Goal: Task Accomplishment & Management: Manage account settings

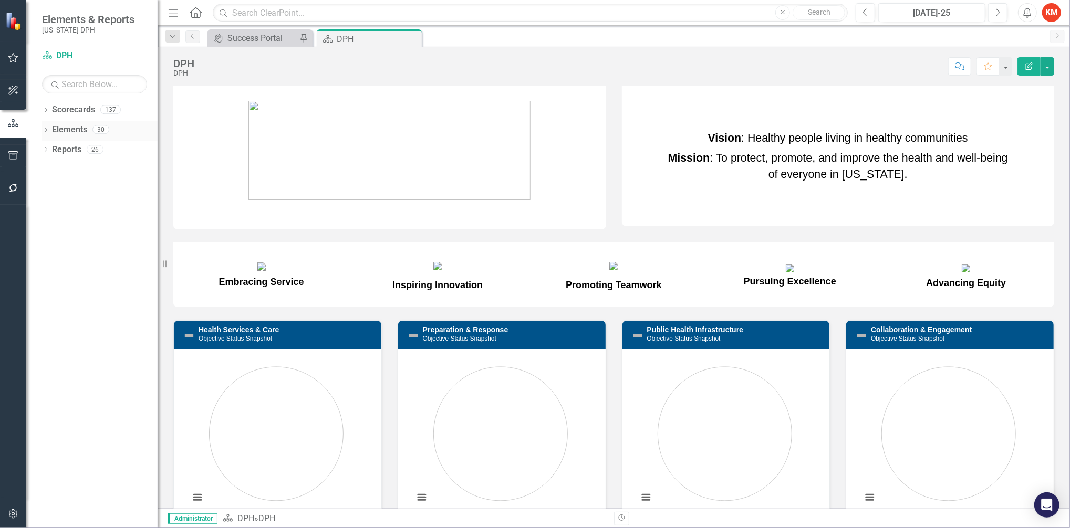
click at [47, 125] on div "Dropdown Elements 30" at bounding box center [100, 131] width 116 height 20
click at [63, 107] on link "Scorecards" at bounding box center [73, 110] width 43 height 12
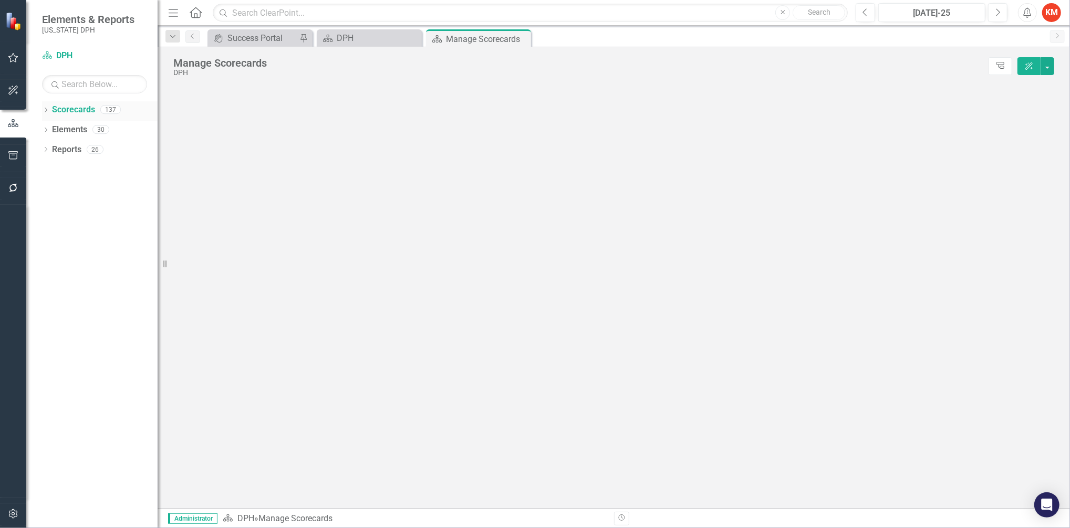
click at [47, 110] on icon "Dropdown" at bounding box center [45, 111] width 7 height 6
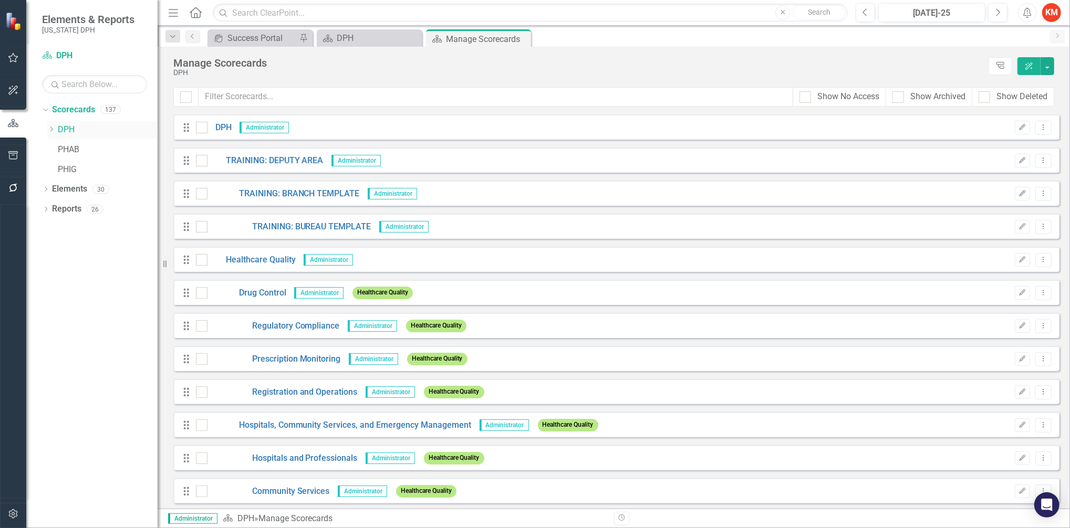
click at [55, 129] on div "Dropdown" at bounding box center [52, 129] width 11 height 9
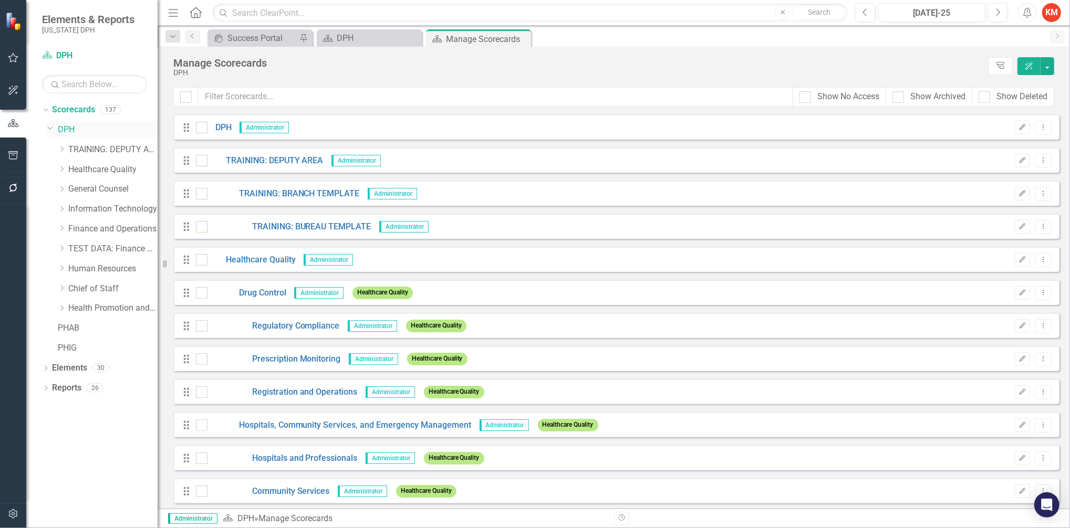
click at [55, 129] on div "Dropdown" at bounding box center [52, 129] width 11 height 5
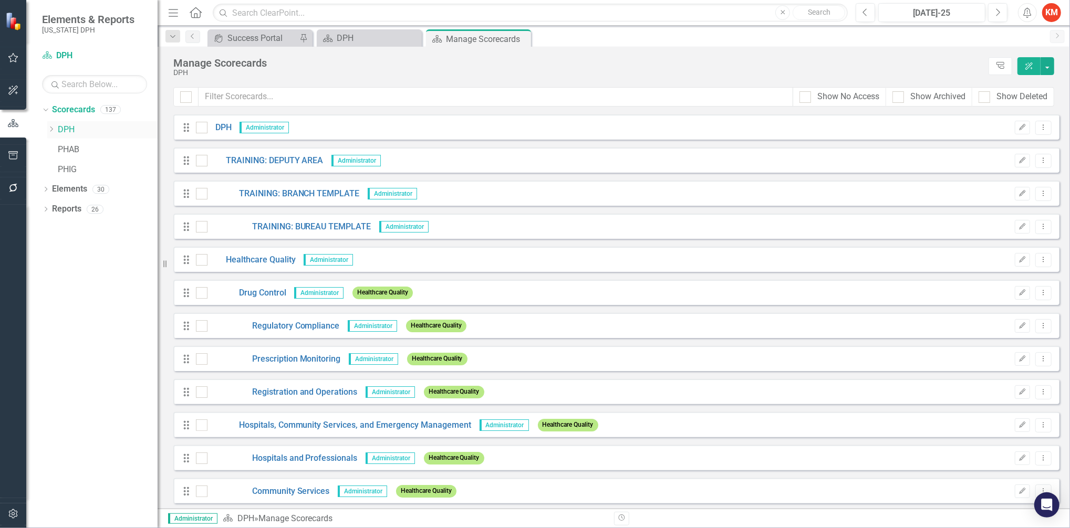
click at [55, 129] on div "Dropdown" at bounding box center [52, 129] width 11 height 9
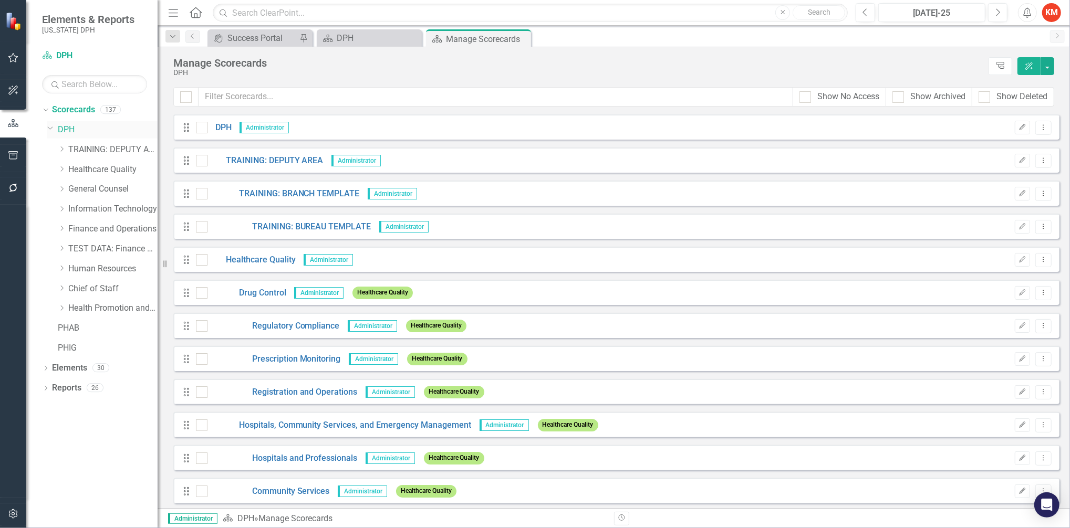
click at [55, 129] on div "Dropdown" at bounding box center [52, 129] width 11 height 5
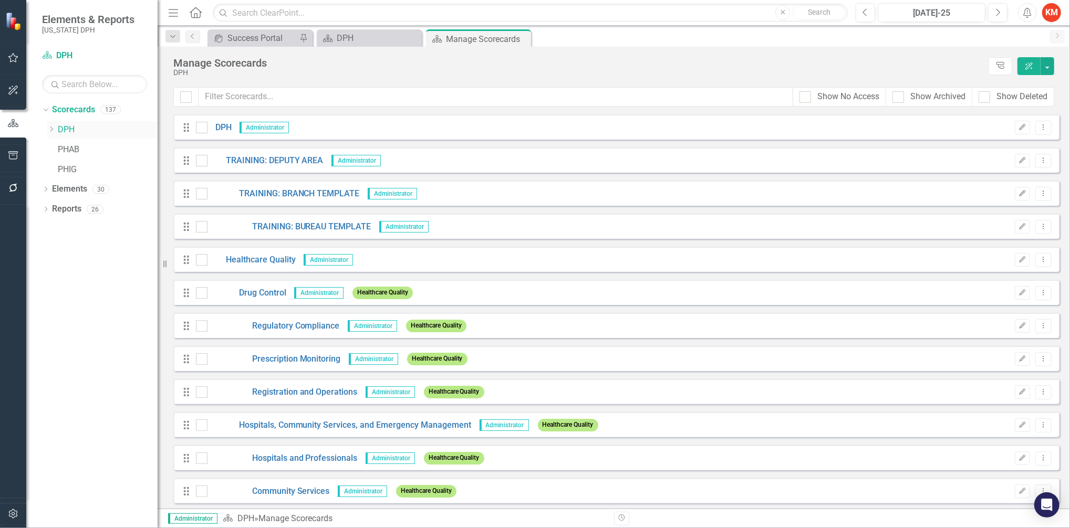
click at [51, 128] on icon at bounding box center [51, 129] width 3 height 5
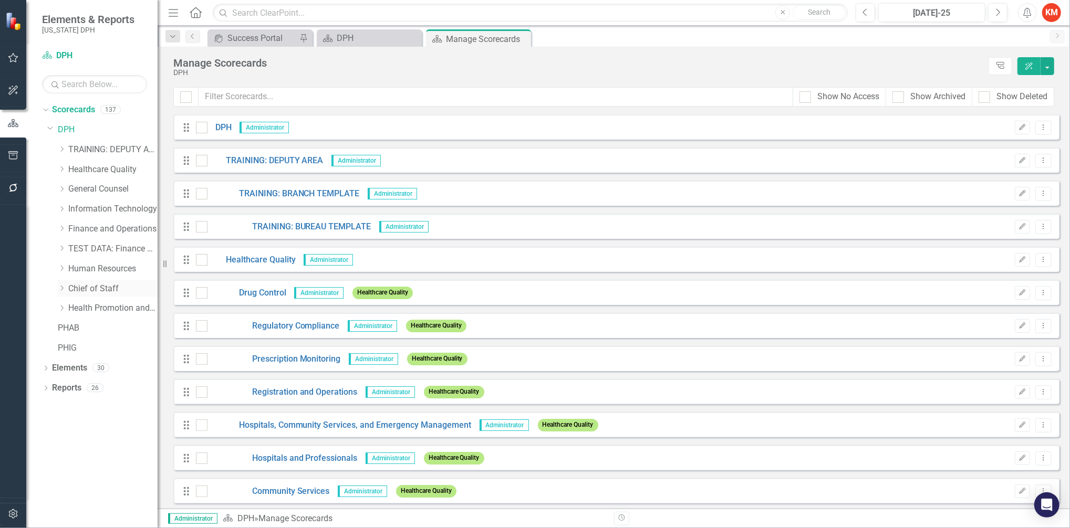
click at [63, 289] on icon at bounding box center [62, 288] width 3 height 5
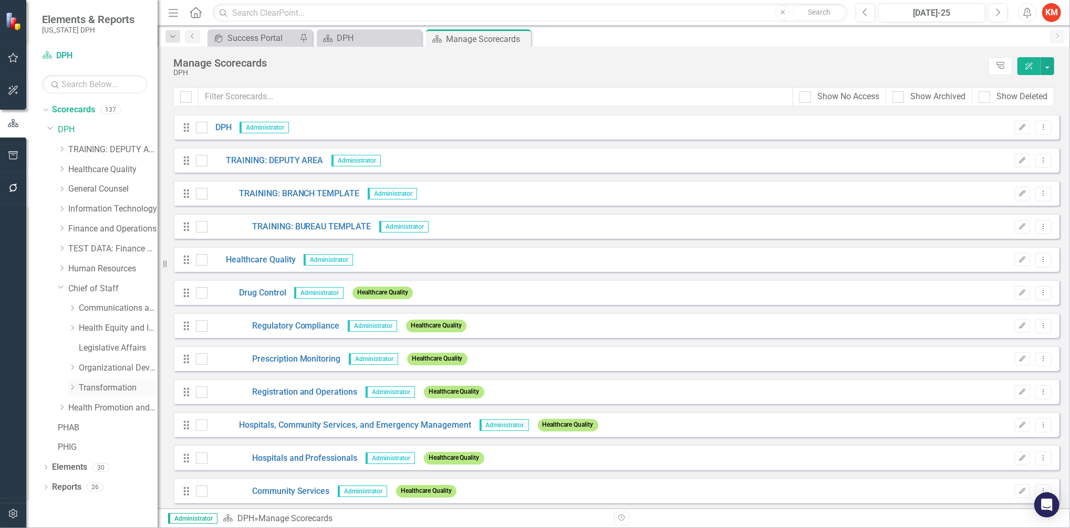
click at [73, 390] on icon "Dropdown" at bounding box center [72, 387] width 8 height 6
click at [101, 463] on link "Strategy and Operational Excellence" at bounding box center [123, 468] width 68 height 12
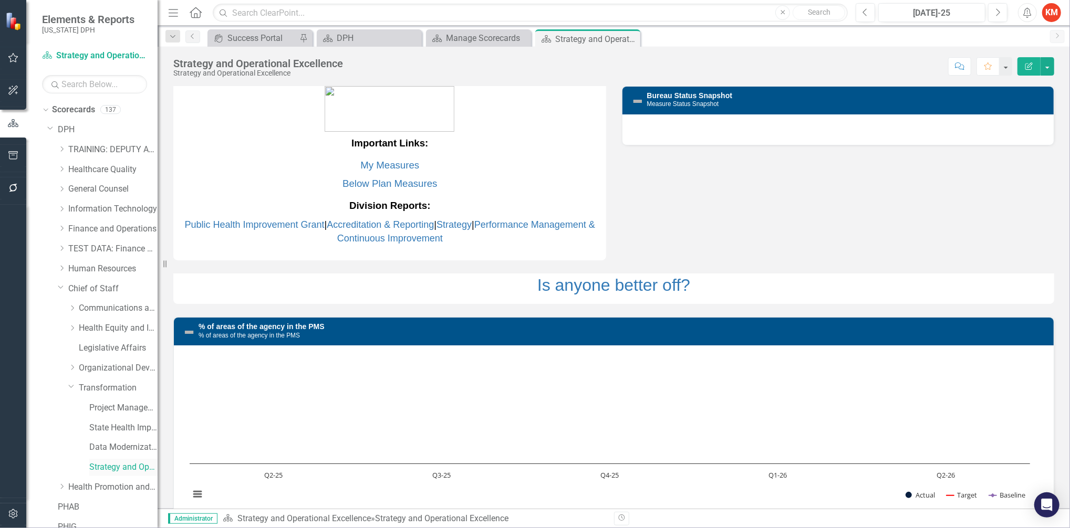
scroll to position [49, 0]
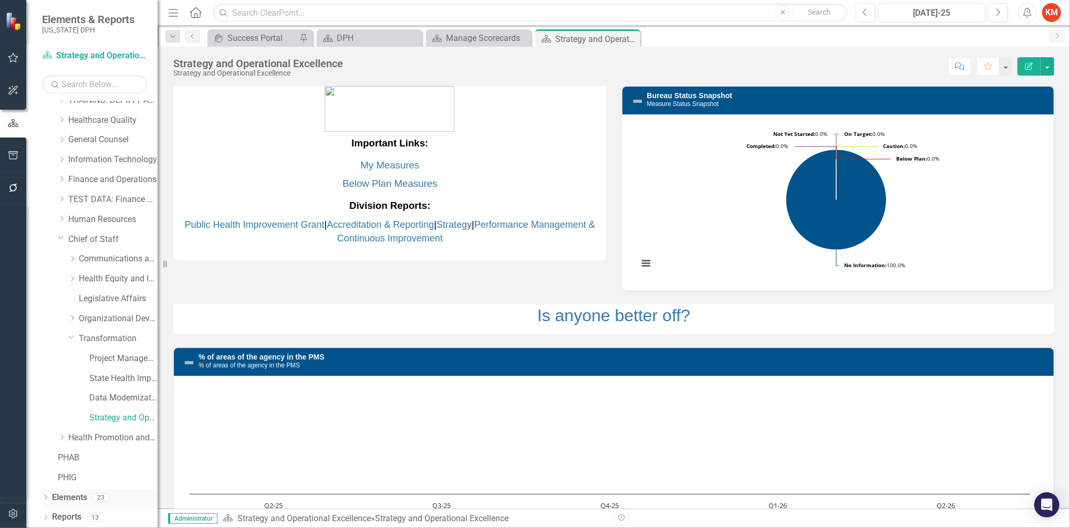
click at [46, 497] on icon "Dropdown" at bounding box center [45, 499] width 7 height 6
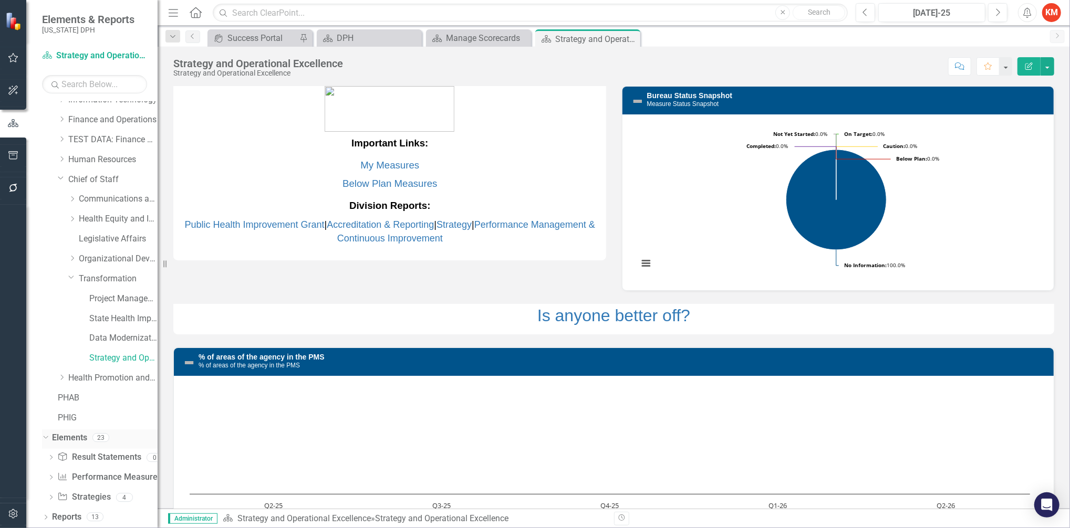
click at [58, 432] on link "Elements" at bounding box center [69, 438] width 35 height 12
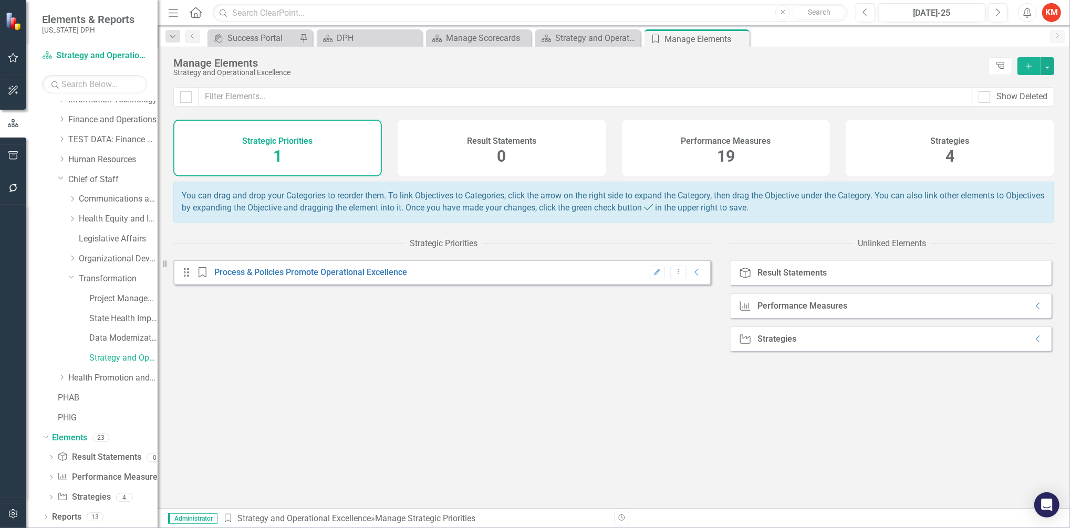
click at [733, 213] on div "You can drag and drop your Categories to reorder them. To link Objectives to Ca…" at bounding box center [613, 202] width 881 height 41
click at [610, 206] on div "You can drag and drop your Categories to reorder them. To link Objectives to Ca…" at bounding box center [613, 202] width 881 height 41
click at [913, 130] on div "Strategies 4" at bounding box center [949, 148] width 208 height 57
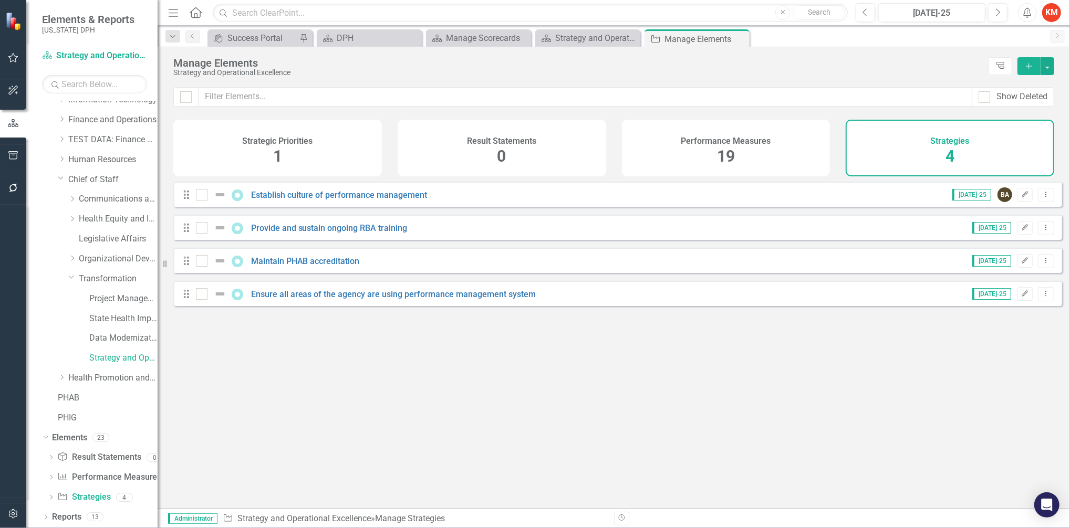
click at [721, 151] on span "19" at bounding box center [726, 156] width 18 height 18
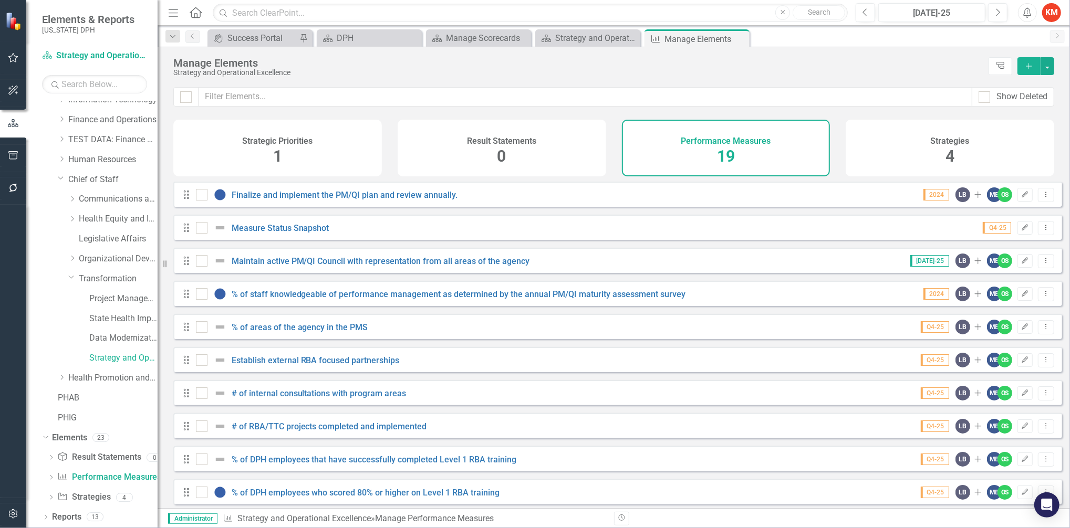
click at [541, 158] on div "Result Statements 0" at bounding box center [501, 148] width 208 height 57
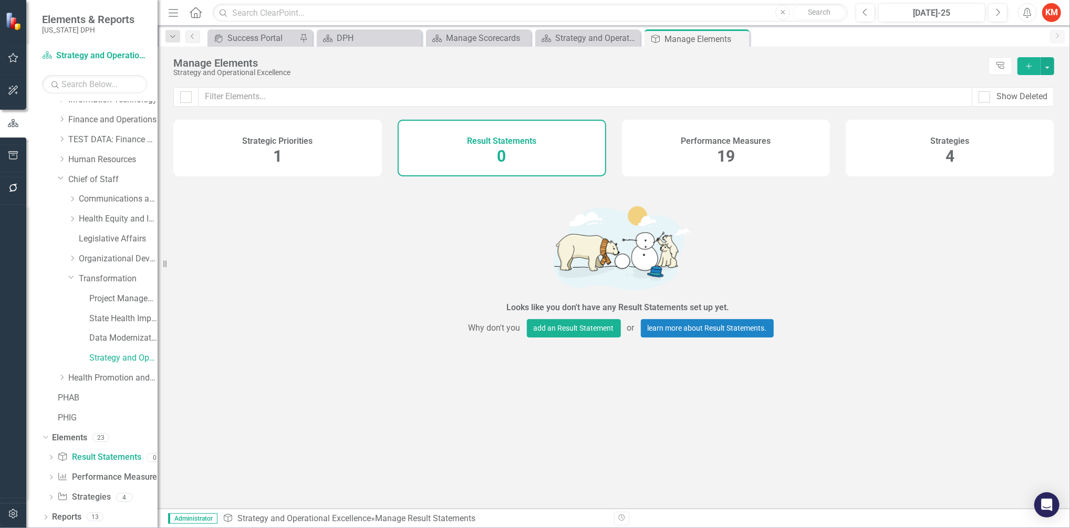
click at [688, 151] on div "Performance Measures 19" at bounding box center [726, 148] width 208 height 57
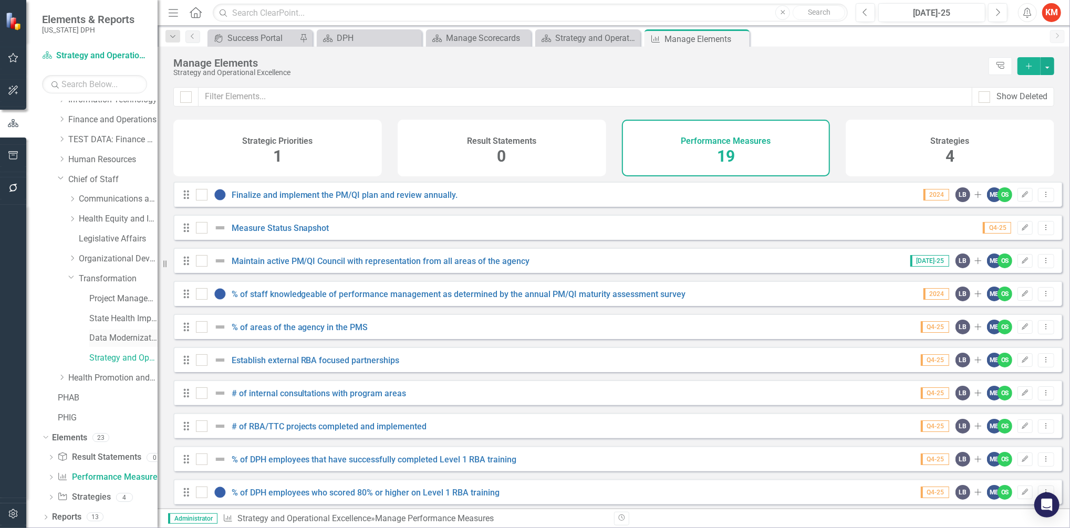
click at [102, 334] on link "Data Modernization Initiatives" at bounding box center [123, 338] width 68 height 12
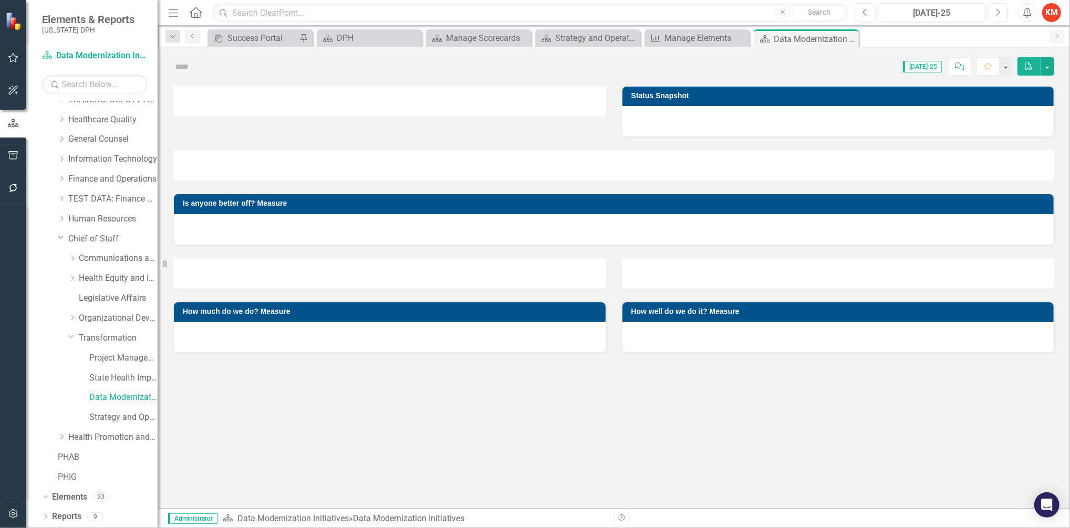
scroll to position [109, 0]
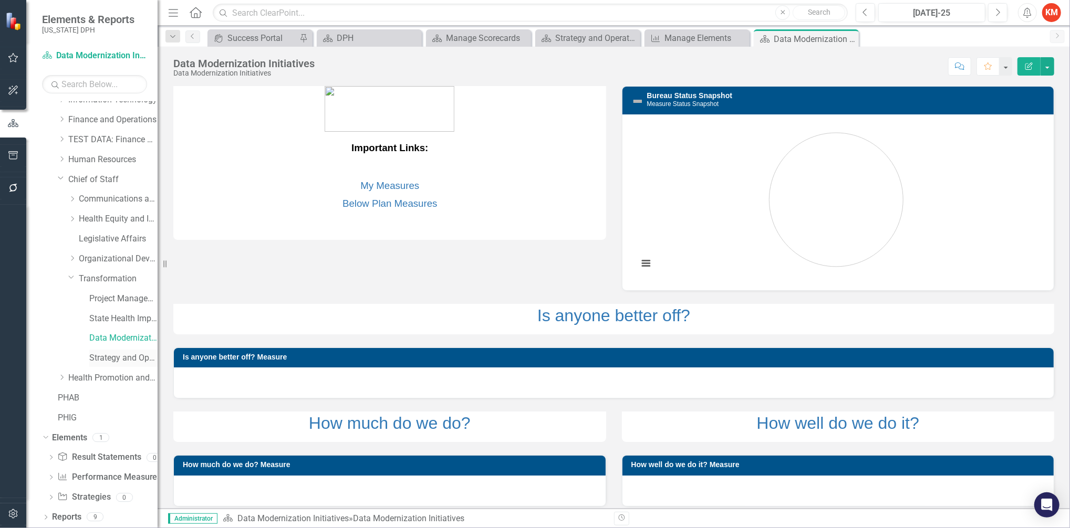
click at [116, 353] on link "Strategy and Operational Excellence" at bounding box center [123, 358] width 68 height 12
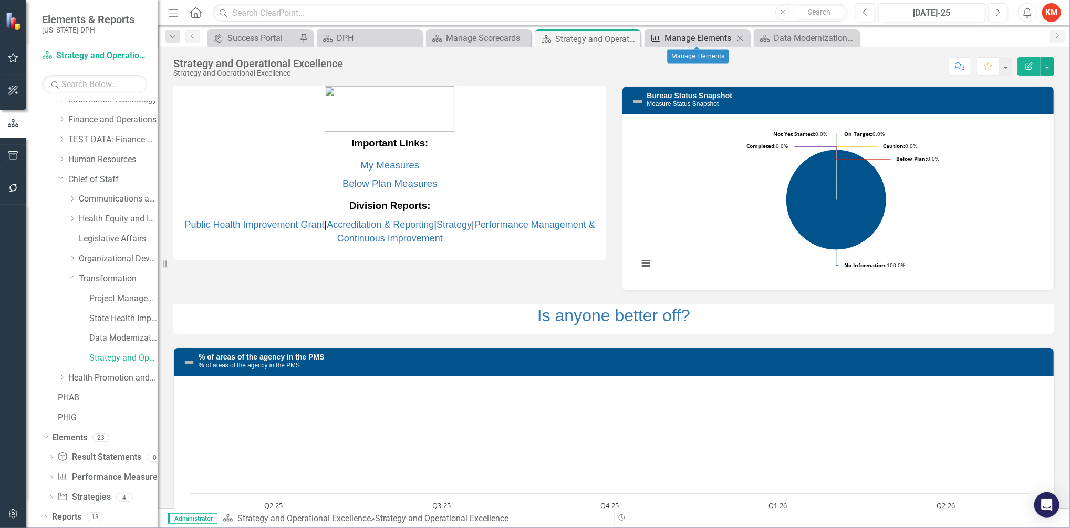
click at [700, 35] on div "Manage Elements" at bounding box center [698, 38] width 69 height 13
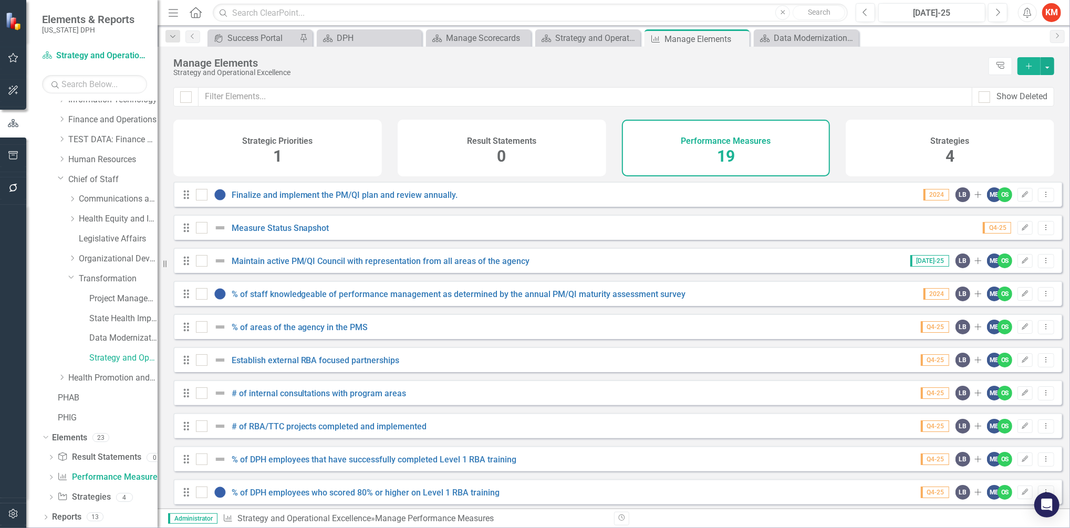
click at [531, 166] on div "Result Statements 0" at bounding box center [501, 148] width 208 height 57
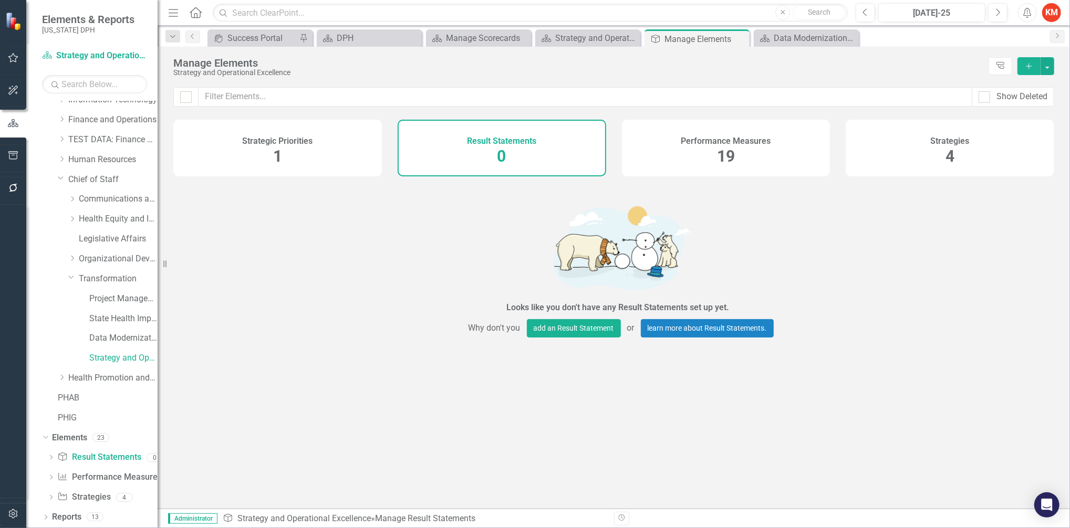
click at [318, 159] on div "Strategic Priorities 1" at bounding box center [277, 148] width 208 height 57
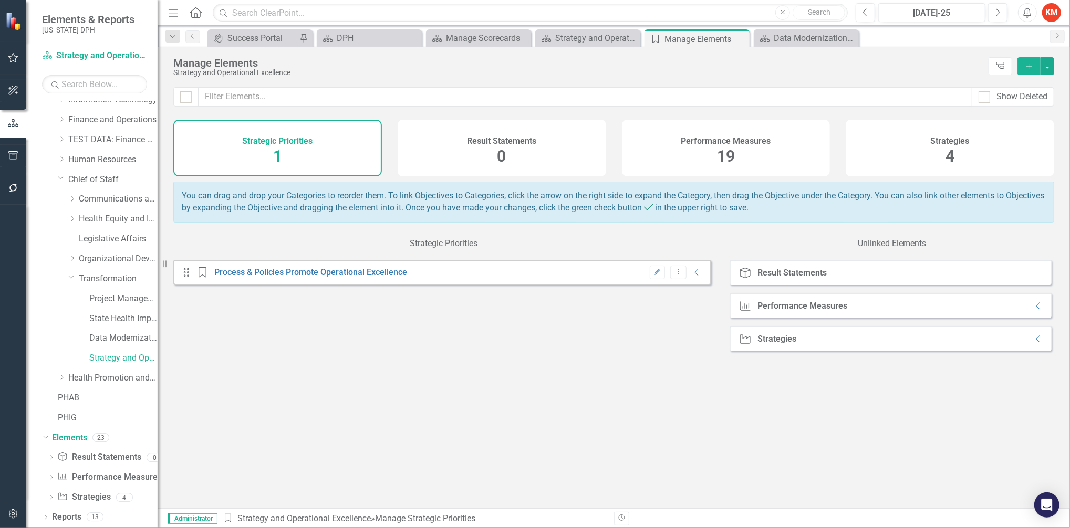
click at [513, 148] on div "Result Statements 0" at bounding box center [501, 148] width 208 height 57
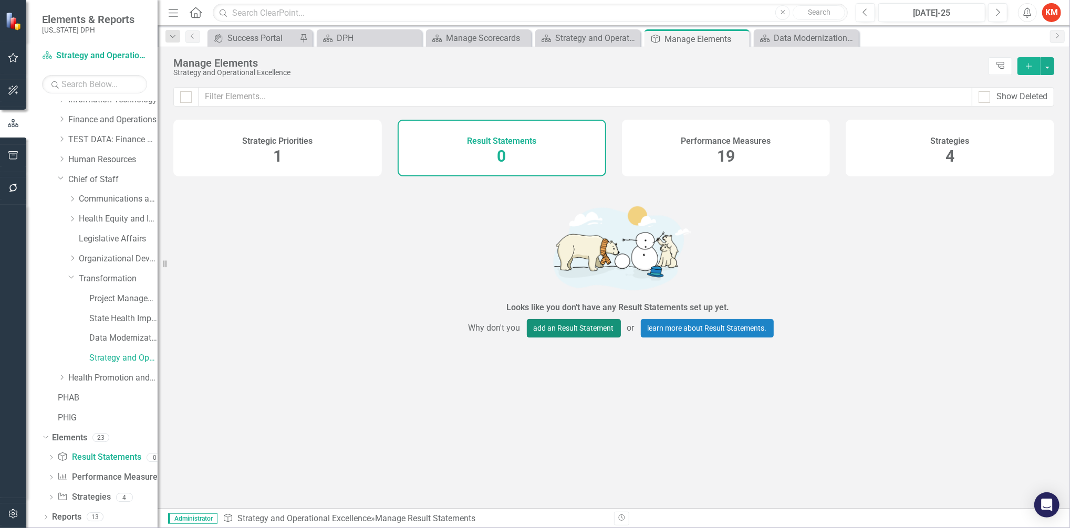
click at [561, 336] on button "add an Result Statement" at bounding box center [574, 328] width 94 height 18
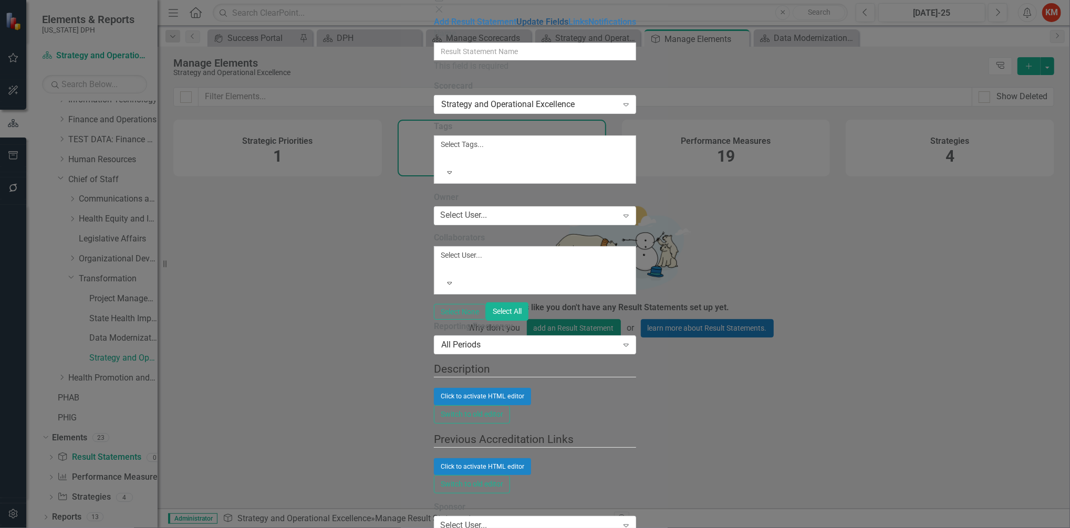
click at [516, 27] on link "Update Fields" at bounding box center [542, 22] width 52 height 10
click at [434, 58] on input "Name" at bounding box center [535, 52] width 202 height 18
